Goal: Task Accomplishment & Management: Complete application form

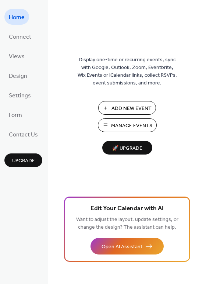
drag, startPoint x: 138, startPoint y: 109, endPoint x: 142, endPoint y: 105, distance: 5.2
click at [142, 105] on span "Add New Event" at bounding box center [132, 109] width 40 height 8
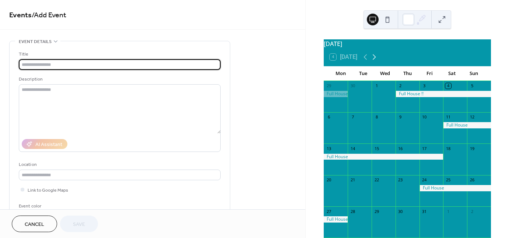
click at [377, 62] on icon at bounding box center [374, 57] width 9 height 9
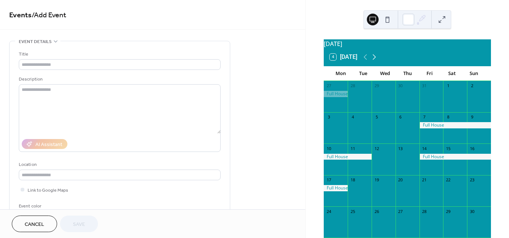
click at [377, 62] on icon at bounding box center [374, 57] width 9 height 9
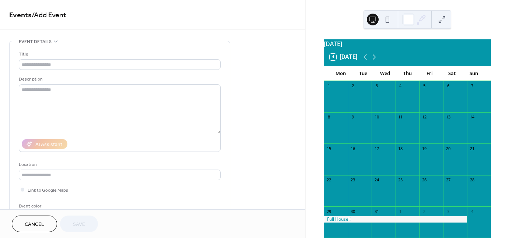
click at [377, 62] on icon at bounding box center [374, 57] width 9 height 9
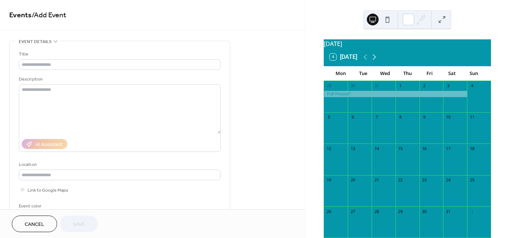
click at [377, 62] on icon at bounding box center [374, 57] width 9 height 9
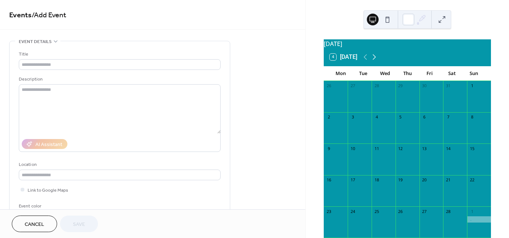
click at [377, 62] on icon at bounding box center [374, 57] width 9 height 9
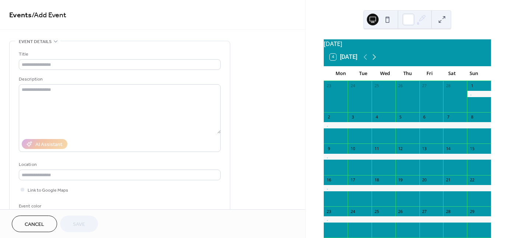
click at [377, 62] on icon at bounding box center [374, 57] width 9 height 9
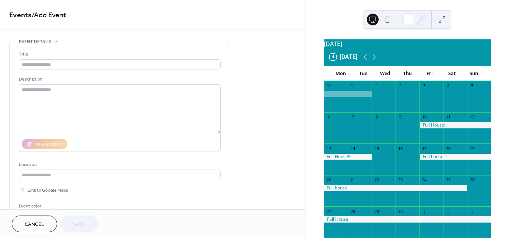
click at [377, 62] on icon at bounding box center [374, 57] width 9 height 9
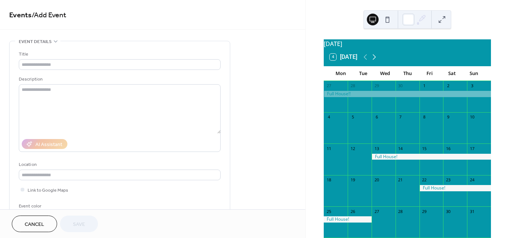
click at [377, 62] on icon at bounding box center [374, 57] width 9 height 9
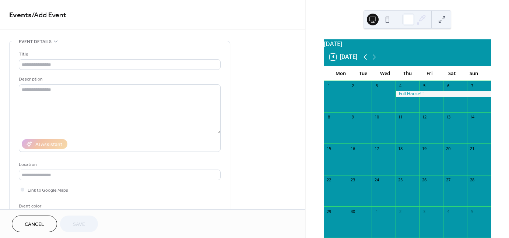
click at [364, 62] on icon at bounding box center [365, 57] width 9 height 9
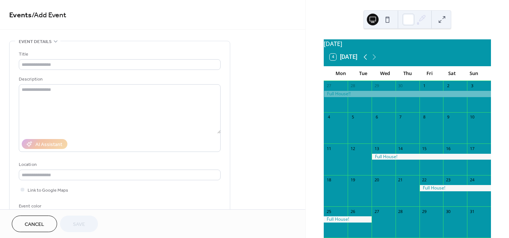
click at [364, 62] on icon at bounding box center [365, 57] width 9 height 9
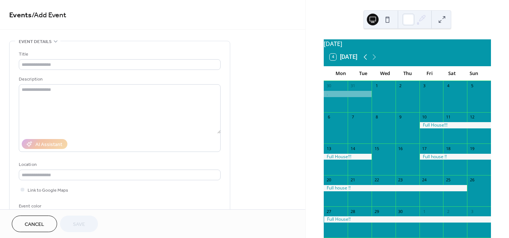
click at [364, 62] on icon at bounding box center [365, 57] width 9 height 9
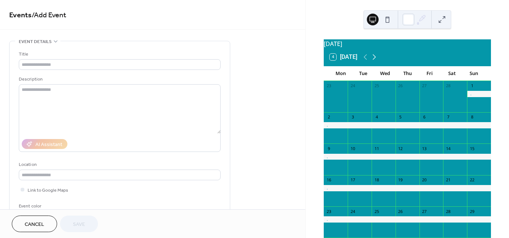
click at [376, 62] on icon at bounding box center [374, 57] width 9 height 9
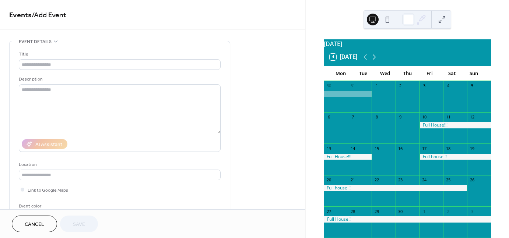
click at [376, 62] on icon at bounding box center [374, 57] width 9 height 9
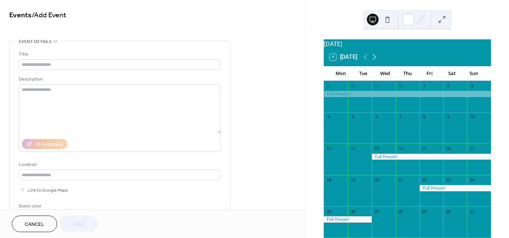
click at [376, 62] on icon at bounding box center [374, 57] width 9 height 9
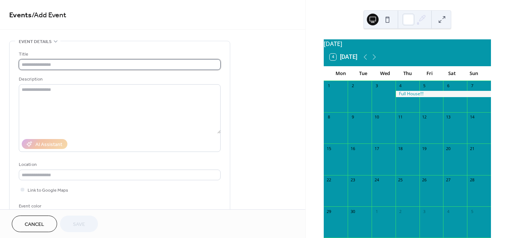
click at [111, 68] on input "text" at bounding box center [120, 64] width 202 height 11
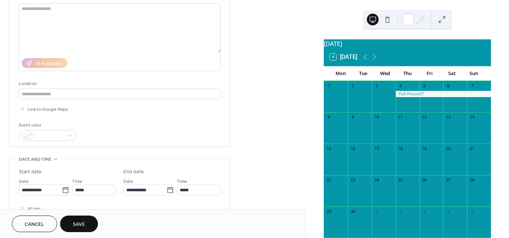
scroll to position [80, 0]
type input "**********"
click at [62, 192] on icon at bounding box center [65, 191] width 7 height 7
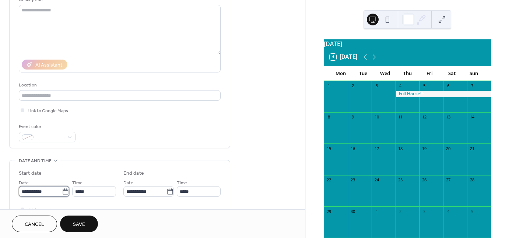
click at [62, 192] on input "**********" at bounding box center [40, 191] width 43 height 11
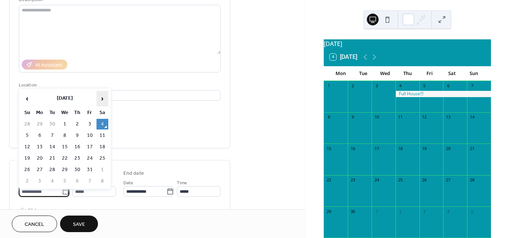
click at [102, 104] on span "›" at bounding box center [102, 98] width 11 height 15
click at [102, 103] on span "›" at bounding box center [102, 98] width 11 height 15
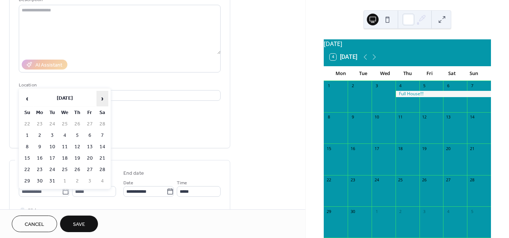
click at [102, 103] on span "›" at bounding box center [102, 98] width 11 height 15
click at [78, 157] on td "25" at bounding box center [77, 158] width 12 height 11
type input "**********"
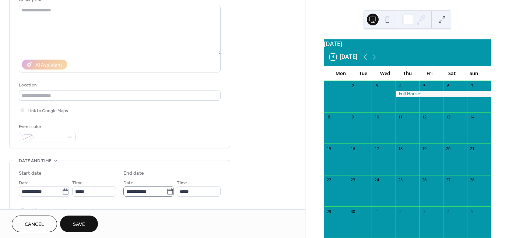
click at [170, 190] on icon at bounding box center [170, 192] width 6 height 6
click at [167, 190] on input "**********" at bounding box center [144, 191] width 43 height 11
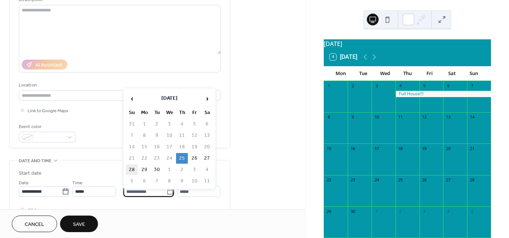
click at [133, 167] on td "28" at bounding box center [132, 170] width 12 height 11
type input "**********"
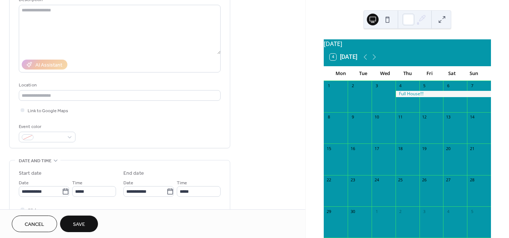
click at [83, 222] on span "Save" at bounding box center [79, 225] width 12 height 8
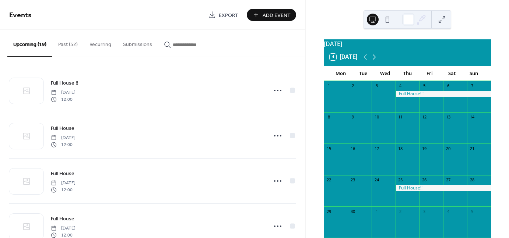
click at [378, 60] on icon at bounding box center [374, 57] width 9 height 9
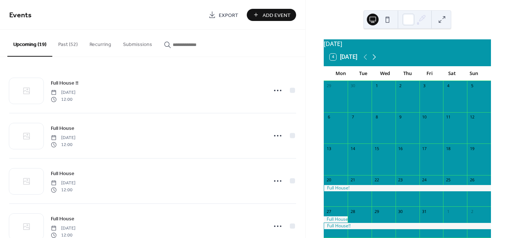
click at [376, 60] on icon at bounding box center [374, 57] width 9 height 9
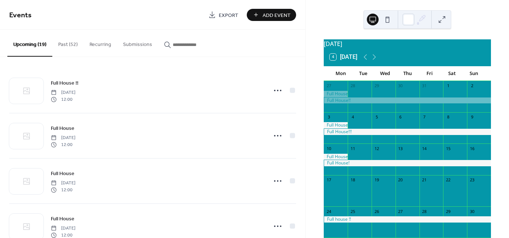
click at [341, 166] on div at bounding box center [407, 163] width 167 height 6
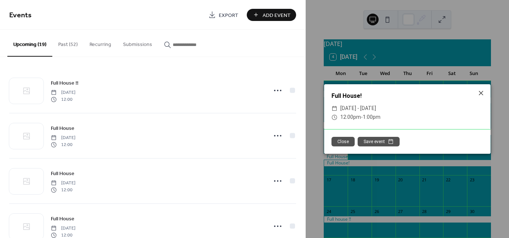
click at [313, 183] on div "Full House! ​ [DATE] - [DATE] ​ 12:00pm - 1:00pm Close Save event" at bounding box center [407, 119] width 203 height 238
click at [482, 95] on icon at bounding box center [481, 93] width 9 height 9
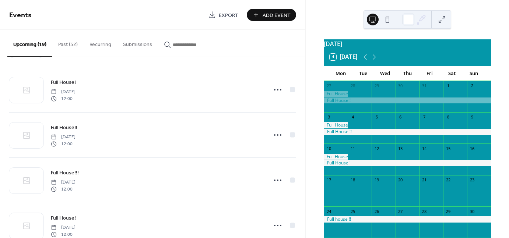
scroll to position [700, 0]
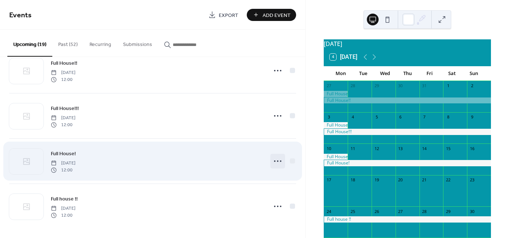
click at [278, 161] on icon at bounding box center [278, 162] width 12 height 12
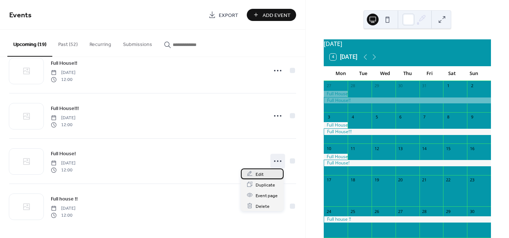
click at [259, 176] on span "Edit" at bounding box center [260, 175] width 8 height 8
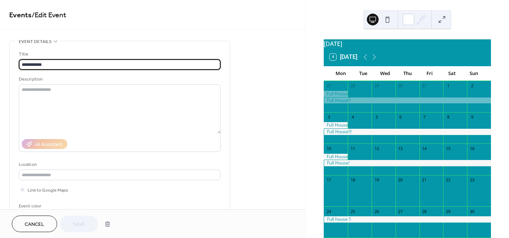
scroll to position [184, 0]
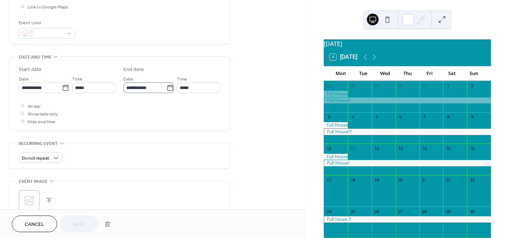
click at [168, 87] on icon at bounding box center [170, 87] width 7 height 7
click at [167, 87] on input "**********" at bounding box center [144, 88] width 43 height 11
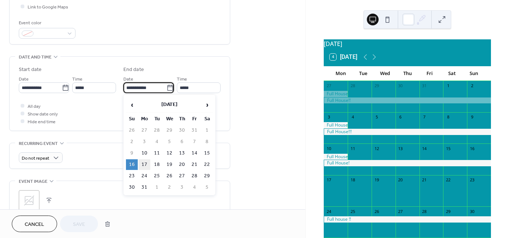
click at [146, 160] on td "17" at bounding box center [145, 165] width 12 height 11
type input "**********"
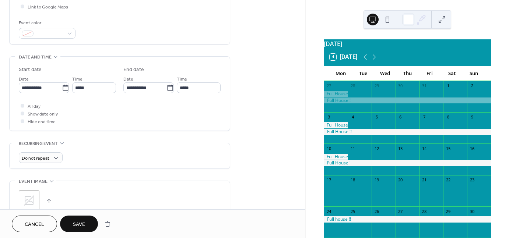
click at [82, 228] on span "Save" at bounding box center [79, 225] width 12 height 8
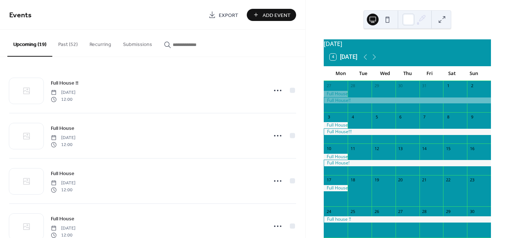
click at [273, 11] on span "Add Event" at bounding box center [277, 15] width 28 height 8
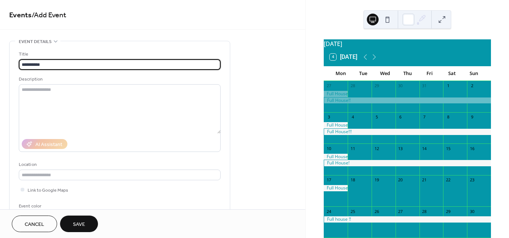
type input "**********"
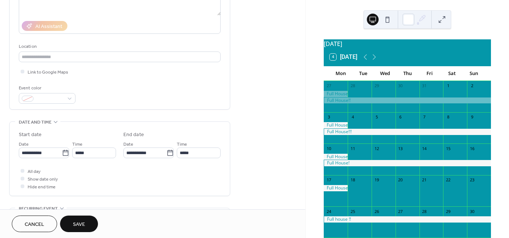
scroll to position [133, 0]
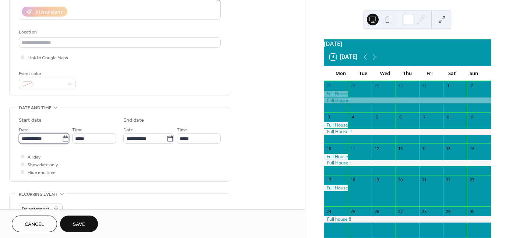
click at [59, 136] on input "**********" at bounding box center [40, 138] width 43 height 11
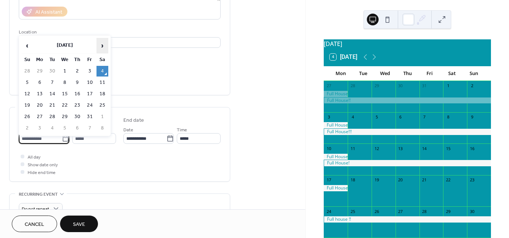
click at [100, 46] on span "›" at bounding box center [102, 45] width 11 height 15
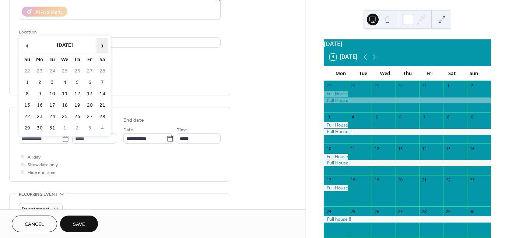
click at [100, 46] on span "›" at bounding box center [102, 45] width 11 height 15
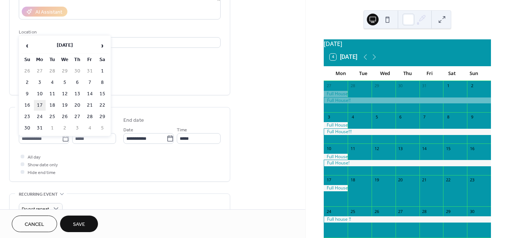
click at [42, 100] on td "17" at bounding box center [40, 105] width 12 height 11
type input "**********"
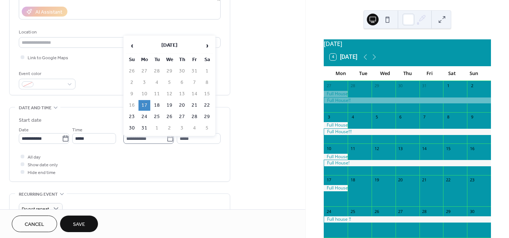
click at [170, 138] on icon at bounding box center [170, 138] width 7 height 7
click at [167, 138] on input "**********" at bounding box center [144, 138] width 43 height 11
click at [147, 114] on td "24" at bounding box center [145, 117] width 12 height 11
type input "**********"
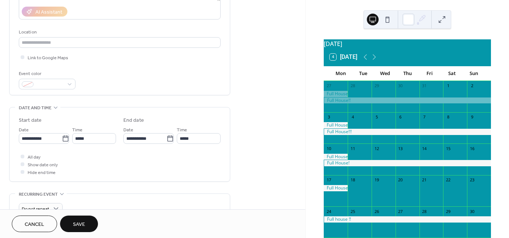
click at [85, 221] on span "Save" at bounding box center [79, 225] width 12 height 8
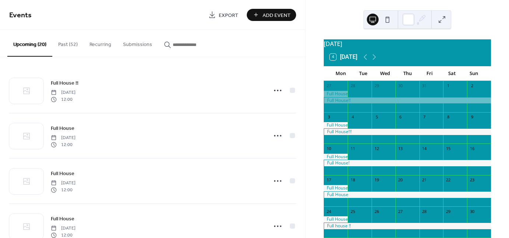
click at [320, 171] on div "[DATE] 4 [DATE] Mon Tue Wed Thu Fri Sat Sun 27 28 29 30 31 1 2 3 4 5 6 7 8 9 10…" at bounding box center [408, 157] width 180 height 237
click at [365, 60] on icon at bounding box center [365, 57] width 9 height 9
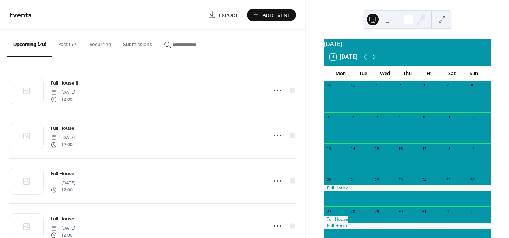
click at [374, 60] on icon at bounding box center [374, 57] width 9 height 9
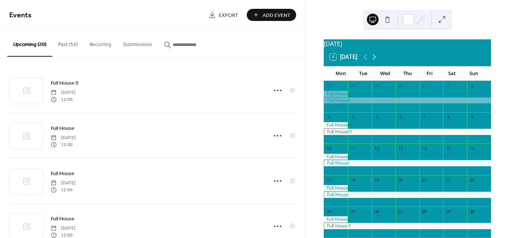
click at [374, 60] on icon at bounding box center [374, 57] width 9 height 9
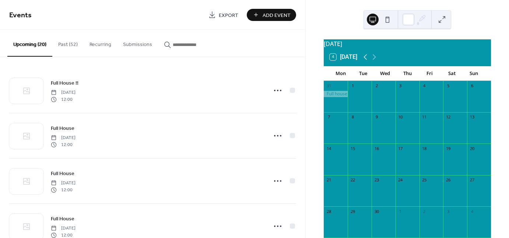
click at [367, 60] on icon at bounding box center [365, 57] width 9 height 9
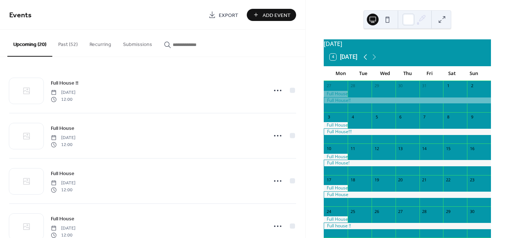
click at [367, 60] on icon at bounding box center [365, 57] width 9 height 9
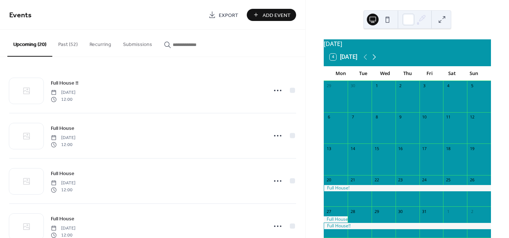
click at [374, 59] on icon at bounding box center [374, 58] width 3 height 6
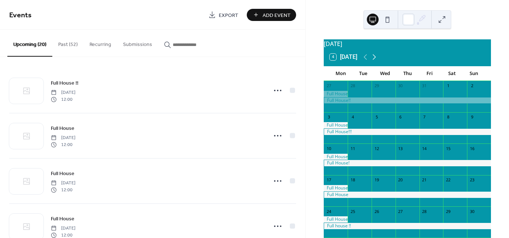
click at [374, 59] on icon at bounding box center [374, 58] width 3 height 6
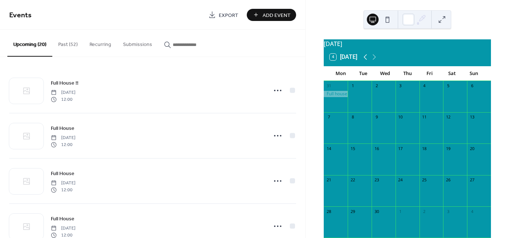
click at [368, 58] on icon at bounding box center [365, 57] width 9 height 9
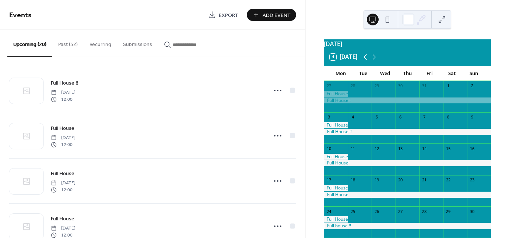
click at [368, 59] on icon at bounding box center [365, 57] width 9 height 9
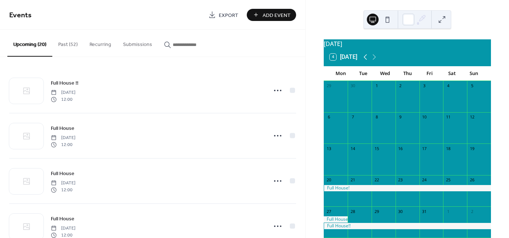
click at [368, 59] on icon at bounding box center [365, 57] width 9 height 9
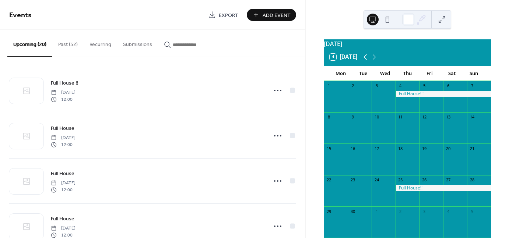
click at [368, 59] on icon at bounding box center [365, 57] width 9 height 9
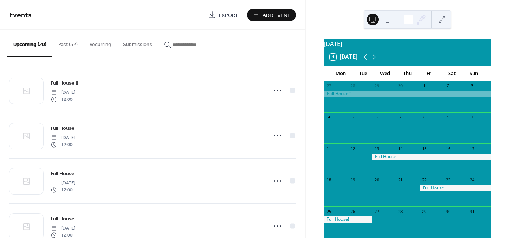
click at [368, 59] on icon at bounding box center [365, 57] width 9 height 9
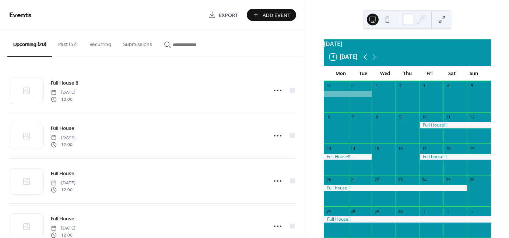
click at [368, 59] on icon at bounding box center [365, 57] width 9 height 9
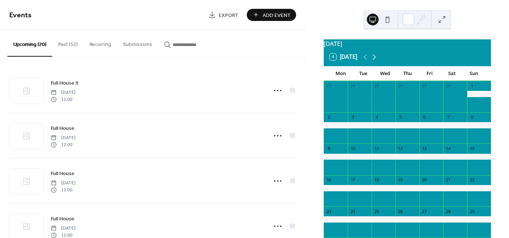
click at [376, 61] on icon at bounding box center [374, 57] width 9 height 9
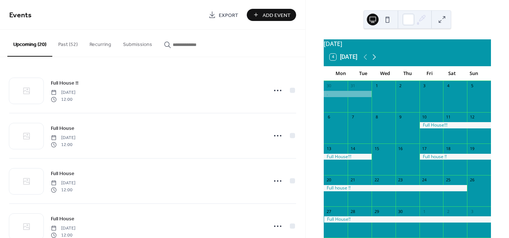
click at [375, 60] on icon at bounding box center [374, 57] width 9 height 9
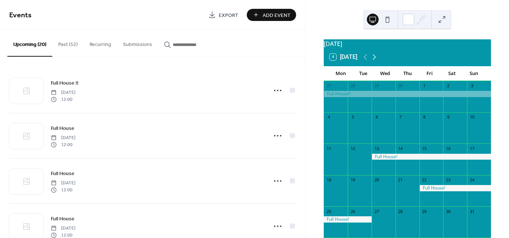
click at [375, 60] on icon at bounding box center [374, 57] width 9 height 9
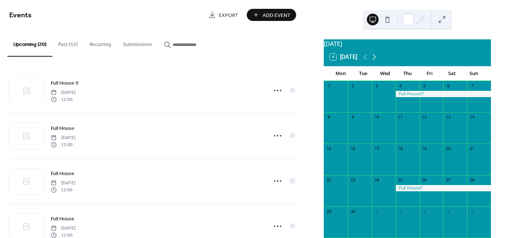
click at [375, 60] on icon at bounding box center [374, 57] width 9 height 9
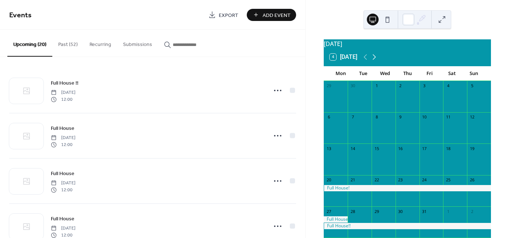
click at [375, 60] on icon at bounding box center [374, 58] width 3 height 6
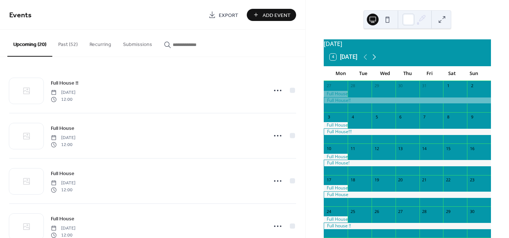
click at [375, 60] on icon at bounding box center [374, 58] width 3 height 6
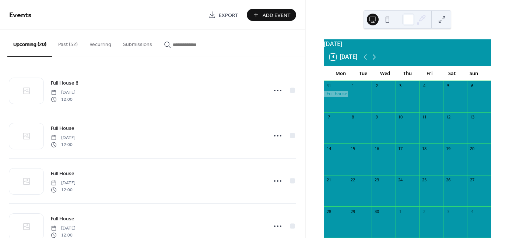
click at [375, 60] on icon at bounding box center [374, 58] width 3 height 6
